Goal: Navigation & Orientation: Go to known website

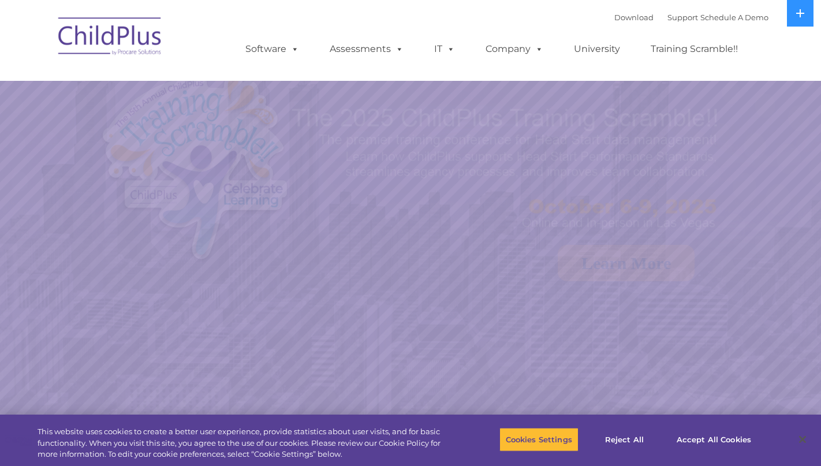
select select "MEDIUM"
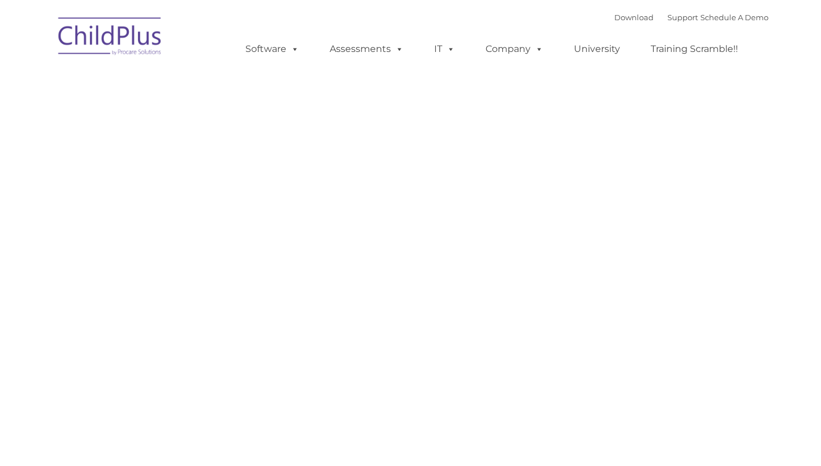
type input ""
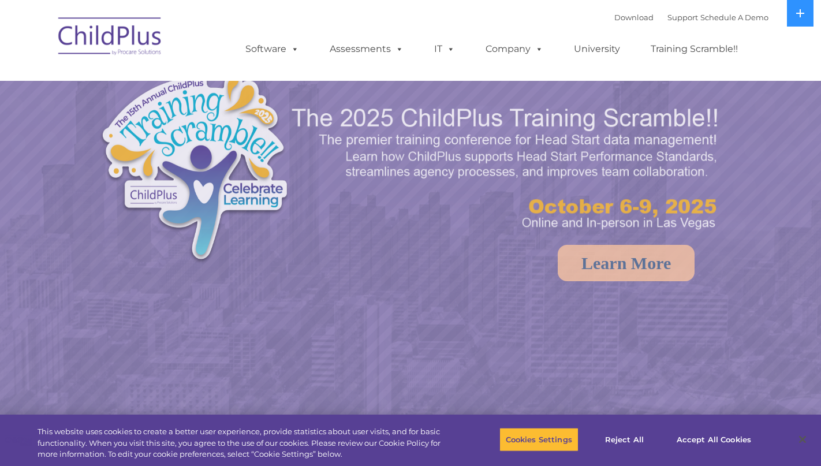
select select "MEDIUM"
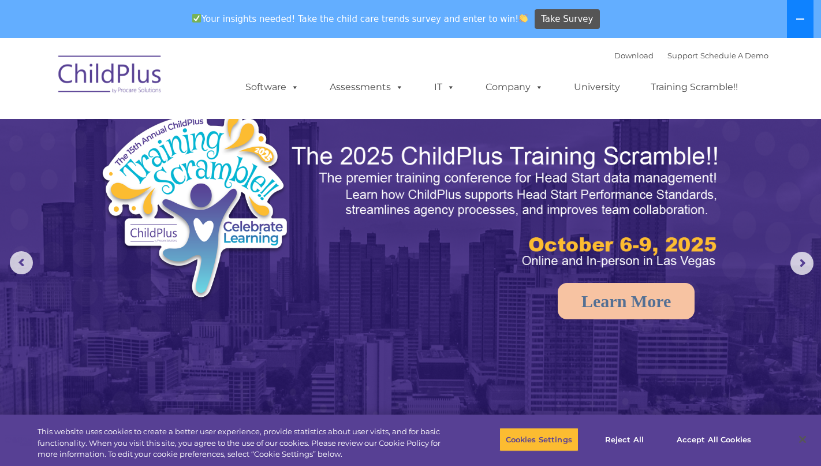
click at [801, 15] on icon at bounding box center [800, 18] width 9 height 9
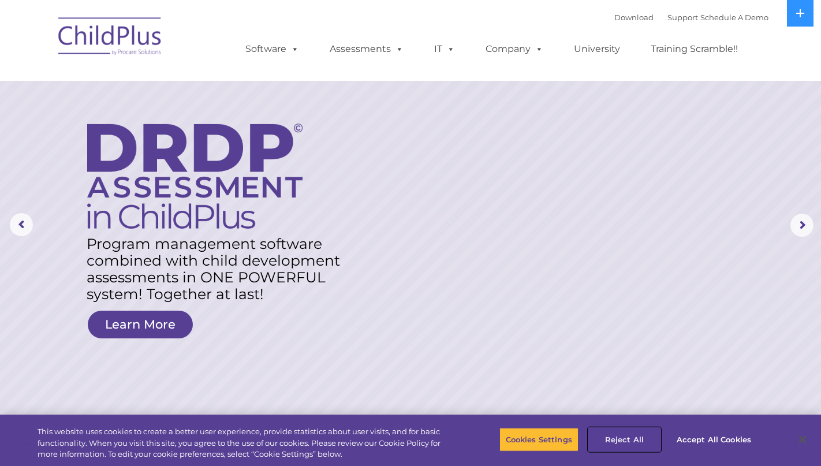
click at [632, 439] on button "Reject All" at bounding box center [624, 439] width 72 height 24
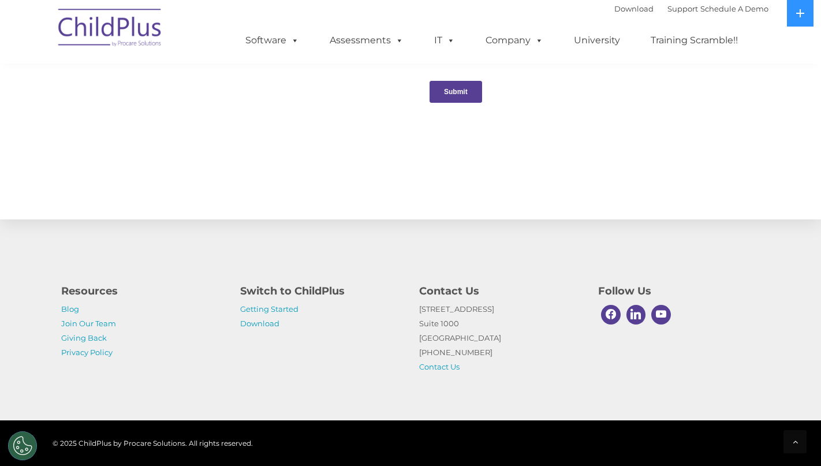
scroll to position [1220, 0]
